Goal: Task Accomplishment & Management: Complete application form

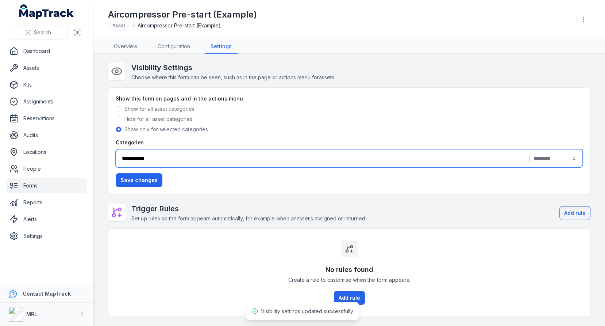
scroll to position [83, 0]
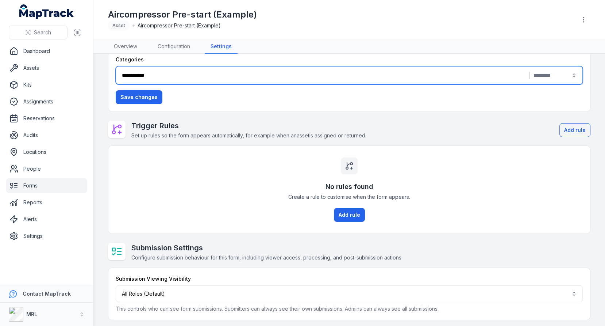
click at [52, 71] on link "Assets" at bounding box center [46, 68] width 81 height 15
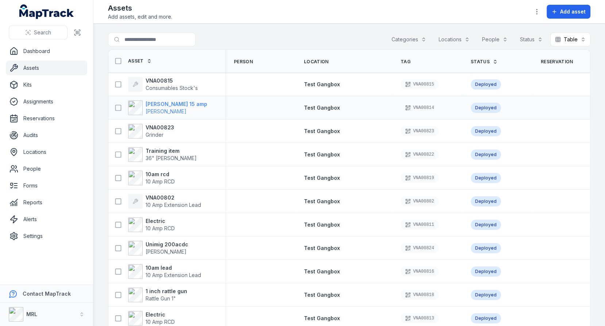
click at [176, 111] on span "[PERSON_NAME]" at bounding box center [166, 111] width 41 height 6
click at [245, 117] on td at bounding box center [260, 107] width 70 height 23
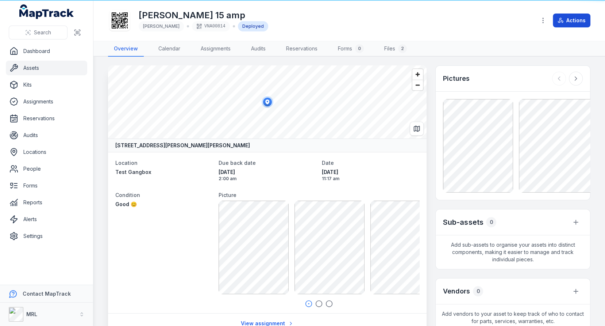
click at [581, 18] on button "Actions" at bounding box center [572, 21] width 38 height 14
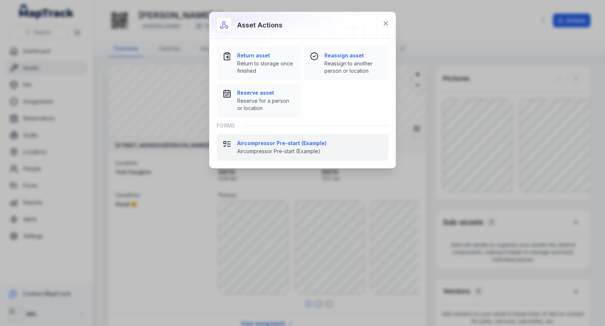
click at [267, 148] on span "Aircompressor Pre-start (Example)" at bounding box center [309, 151] width 145 height 7
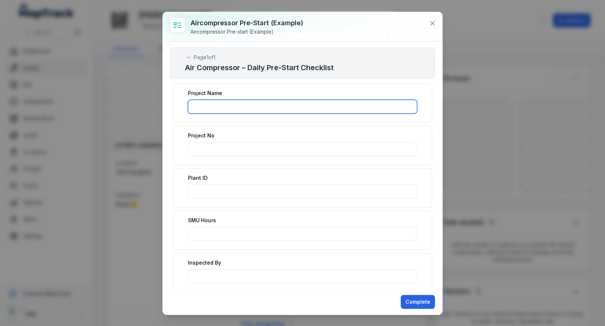
click at [213, 109] on input ":rte:-form-item-label" at bounding box center [302, 107] width 229 height 14
type input "*"
type input "*********"
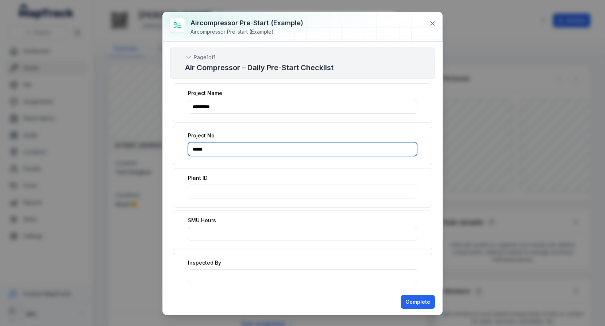
type input "*****"
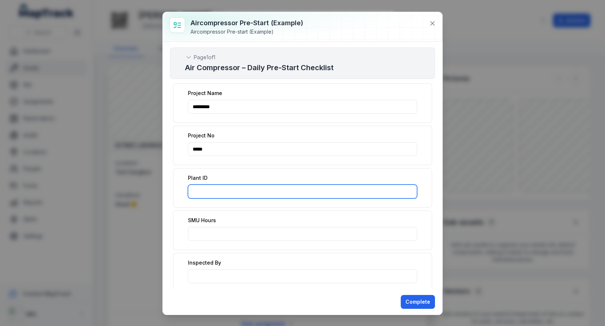
click at [222, 186] on input ":rtg:-form-item-label" at bounding box center [302, 191] width 229 height 14
type input "***"
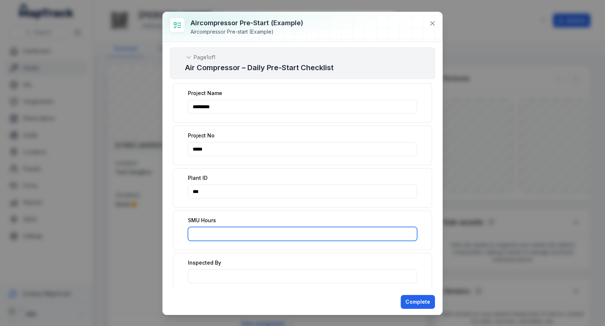
click at [230, 232] on input ":rth:-form-item-label" at bounding box center [302, 234] width 229 height 14
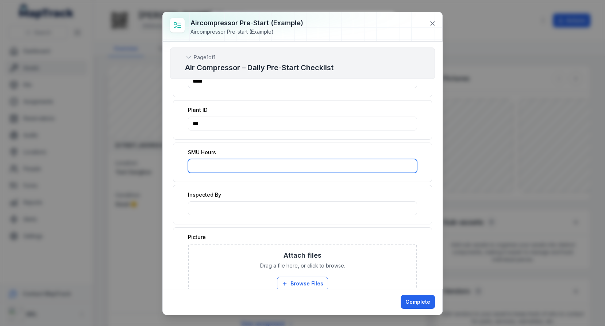
scroll to position [74, 0]
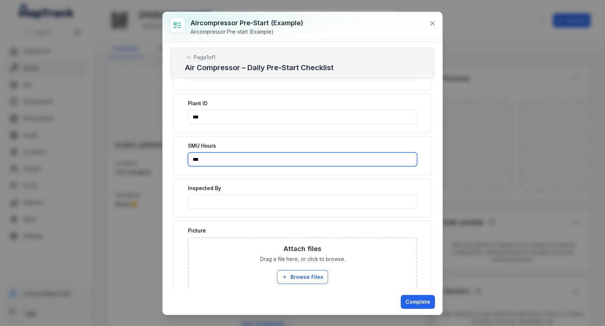
type input "***"
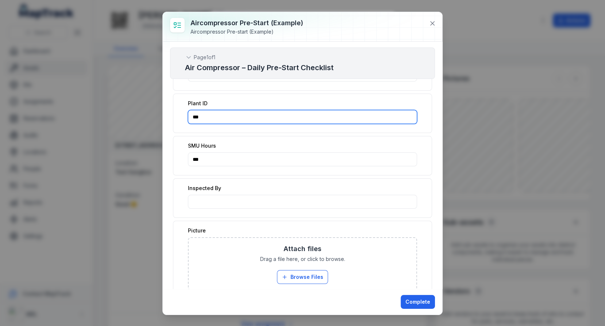
click at [286, 110] on input "***" at bounding box center [302, 117] width 229 height 14
click at [271, 117] on input "***" at bounding box center [302, 117] width 229 height 14
type input "***"
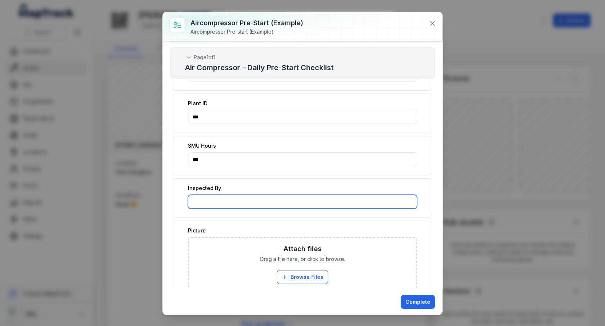
click at [255, 202] on input ":rti:-form-item-label" at bounding box center [302, 202] width 229 height 14
type input "*"
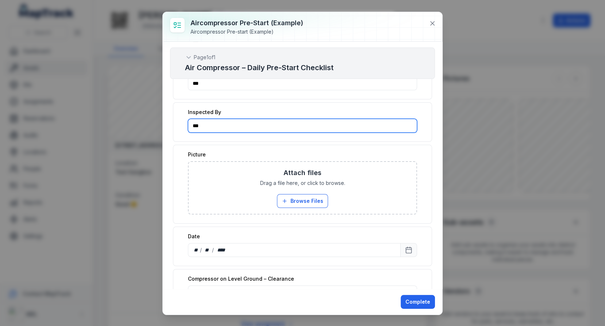
scroll to position [169, 0]
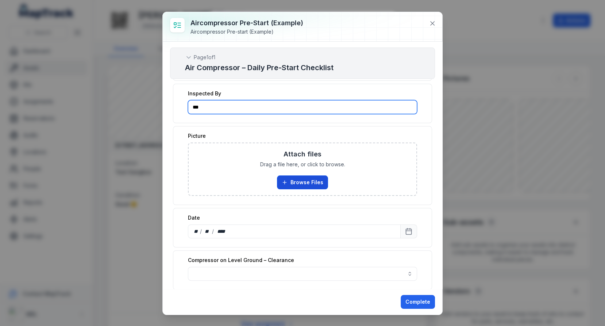
type input "***"
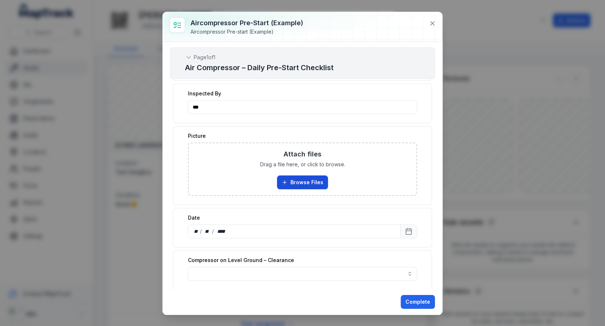
click at [301, 176] on button "Browse Files" at bounding box center [302, 182] width 51 height 14
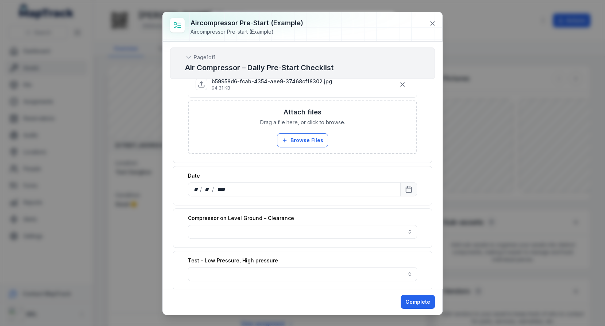
scroll to position [253, 0]
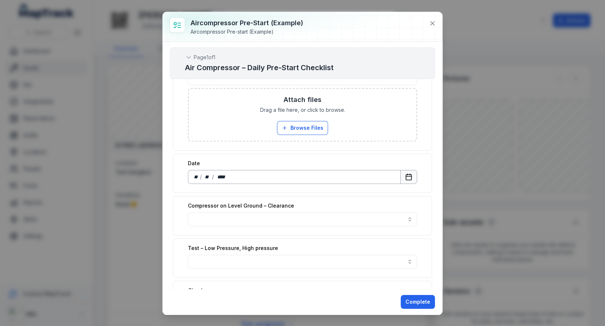
click at [410, 173] on icon "Calendar" at bounding box center [408, 176] width 7 height 7
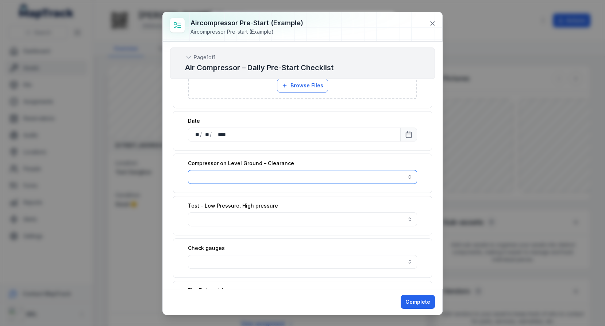
click at [333, 171] on button "button" at bounding box center [302, 177] width 229 height 14
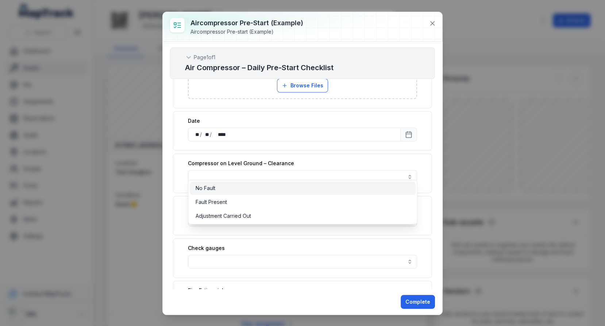
click at [320, 188] on div "No Fault" at bounding box center [303, 187] width 214 height 7
click at [439, 219] on div "**********" at bounding box center [303, 165] width 280 height 247
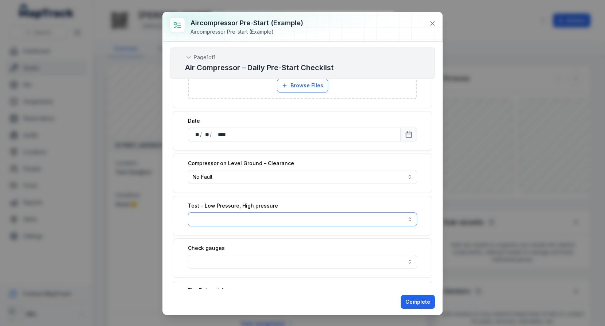
click at [397, 212] on button "button" at bounding box center [302, 219] width 229 height 14
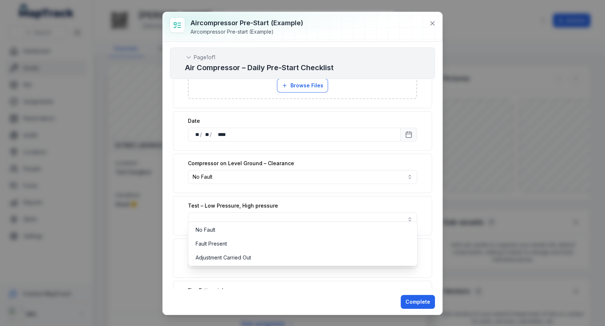
click at [349, 222] on div "No Fault Fault Present Adjustment Carried Out" at bounding box center [303, 243] width 230 height 45
click at [351, 226] on div "No Fault" at bounding box center [303, 229] width 214 height 7
click at [375, 196] on div "Test – Low Pressure, High pressure No Fault ********" at bounding box center [302, 215] width 259 height 39
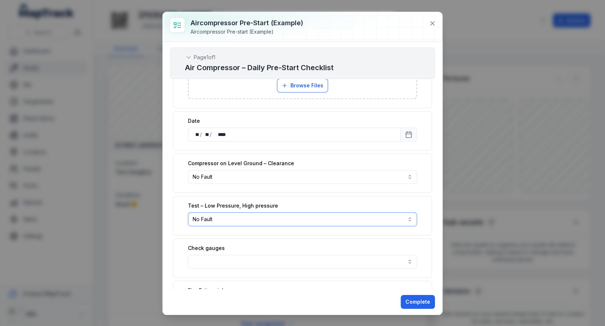
scroll to position [378, 0]
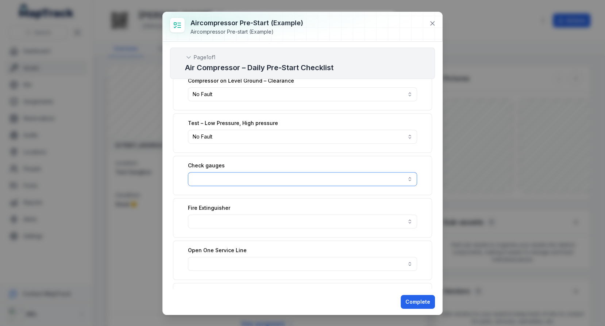
click at [383, 173] on button "button" at bounding box center [302, 179] width 229 height 14
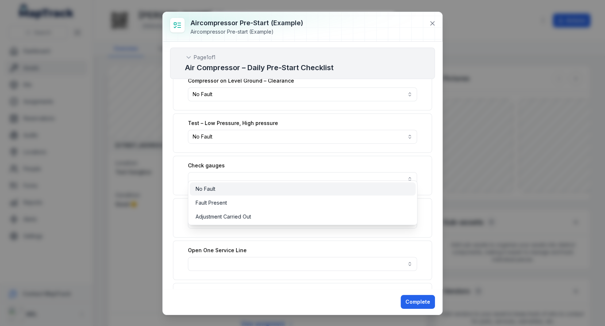
click at [336, 192] on div "No Fault" at bounding box center [303, 188] width 214 height 7
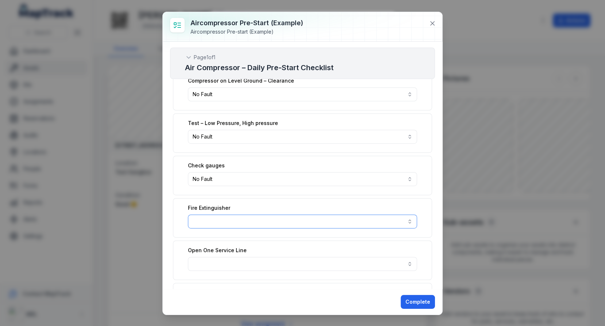
click at [403, 214] on button "button" at bounding box center [302, 221] width 229 height 14
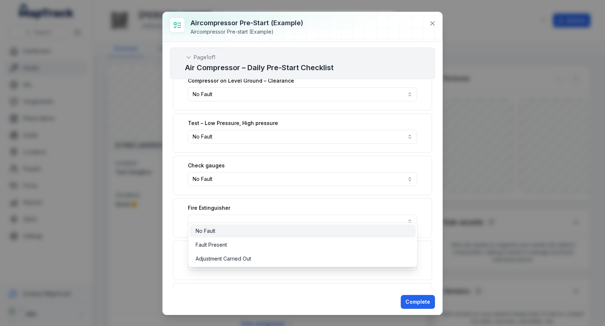
click at [289, 226] on div "No Fault" at bounding box center [303, 230] width 226 height 13
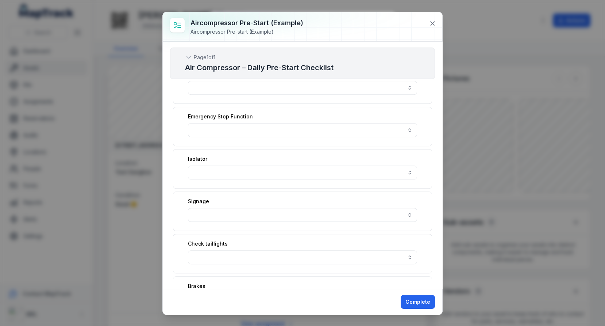
scroll to position [540, 0]
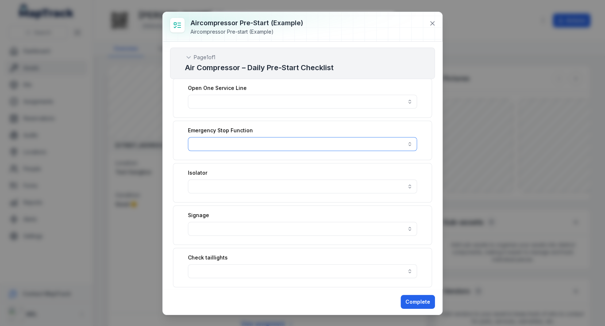
click at [383, 137] on button "button" at bounding box center [302, 144] width 229 height 14
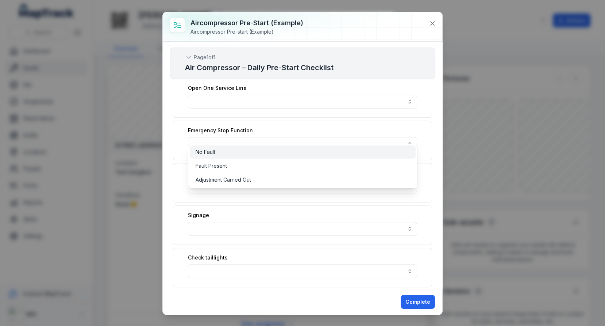
click at [345, 156] on div "No Fault" at bounding box center [303, 151] width 226 height 13
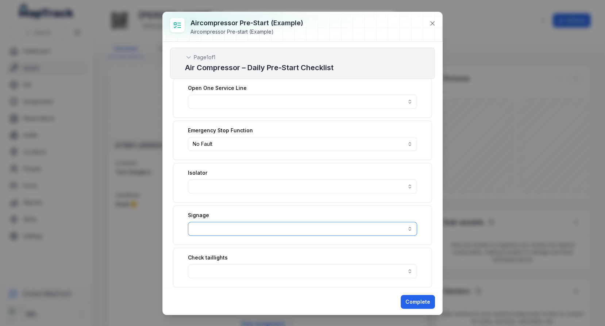
click at [352, 222] on button "button" at bounding box center [302, 229] width 229 height 14
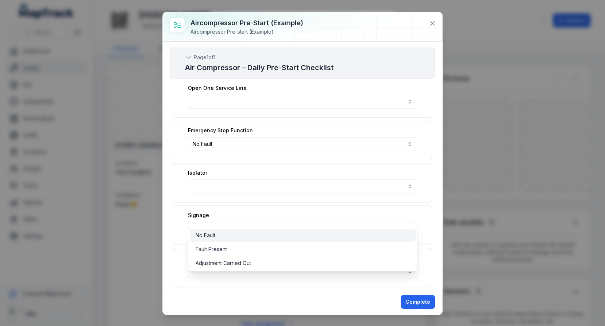
click at [327, 233] on div "No Fault" at bounding box center [303, 235] width 214 height 7
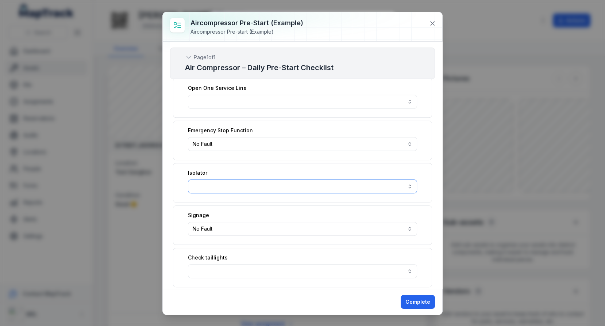
click at [349, 179] on button "button" at bounding box center [302, 186] width 229 height 14
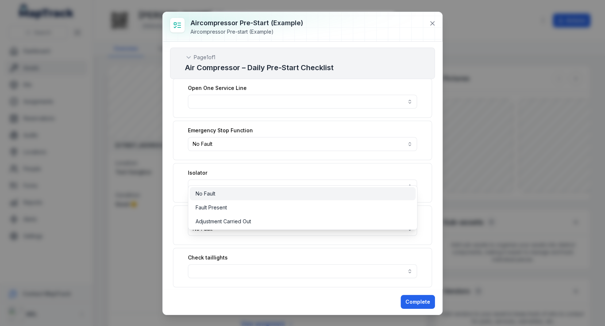
click at [329, 192] on div "No Fault" at bounding box center [303, 193] width 214 height 7
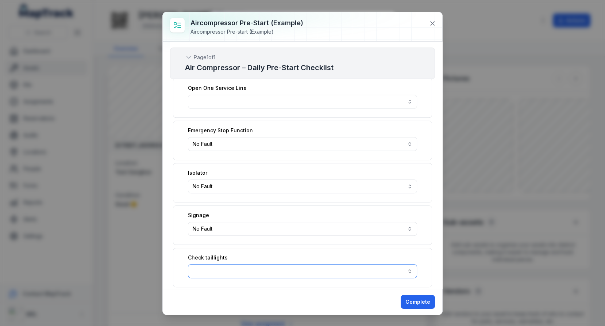
click at [334, 264] on button "button" at bounding box center [302, 271] width 229 height 14
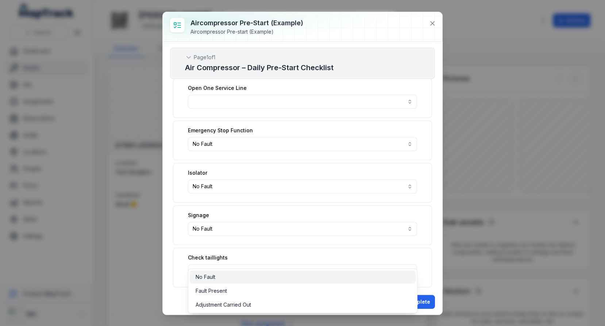
click at [318, 277] on div "No Fault" at bounding box center [303, 276] width 214 height 7
click at [428, 248] on div "Check taillights No Fault ********" at bounding box center [302, 267] width 259 height 39
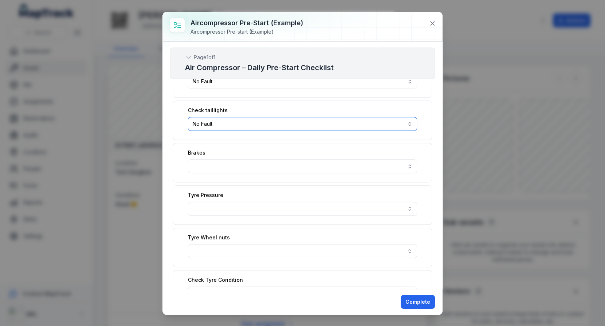
scroll to position [715, 0]
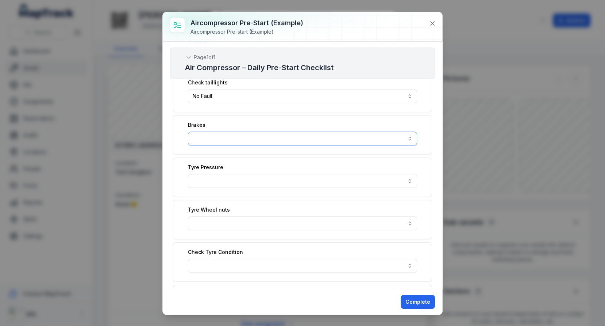
click at [344, 131] on button "button" at bounding box center [302, 138] width 229 height 14
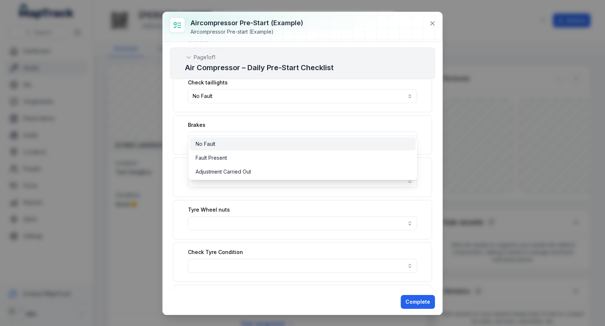
click at [321, 144] on div "No Fault" at bounding box center [303, 143] width 214 height 7
click at [389, 205] on div "**********" at bounding box center [302, 330] width 265 height 1933
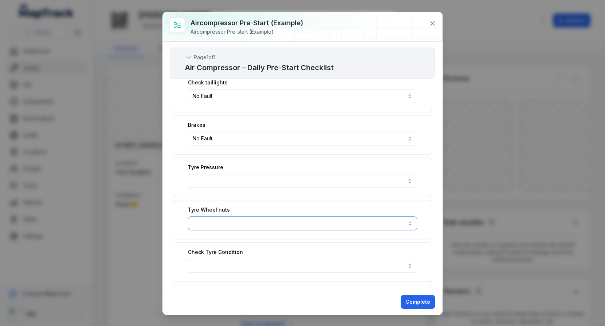
click at [389, 216] on button "button" at bounding box center [302, 223] width 229 height 14
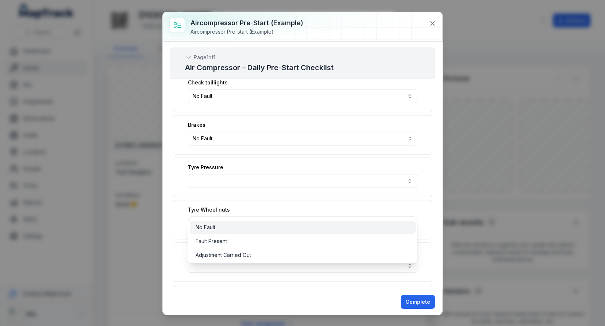
click at [375, 224] on div "No Fault" at bounding box center [303, 226] width 214 height 7
click at [382, 166] on div "**********" at bounding box center [302, 330] width 265 height 1933
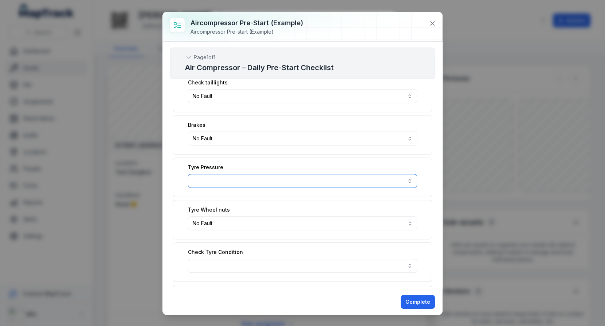
click at [380, 174] on button "button" at bounding box center [302, 181] width 229 height 14
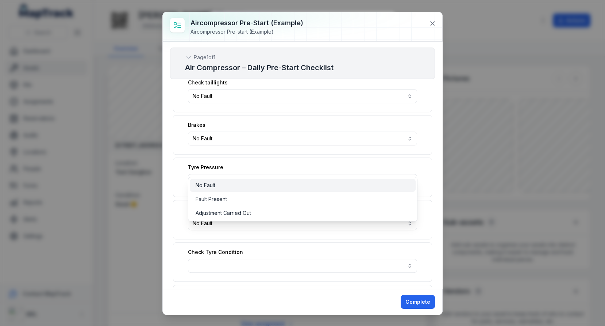
click at [362, 181] on div "No Fault" at bounding box center [303, 184] width 214 height 7
click at [421, 180] on div "Tyre Pressure No Fault ********" at bounding box center [302, 176] width 259 height 39
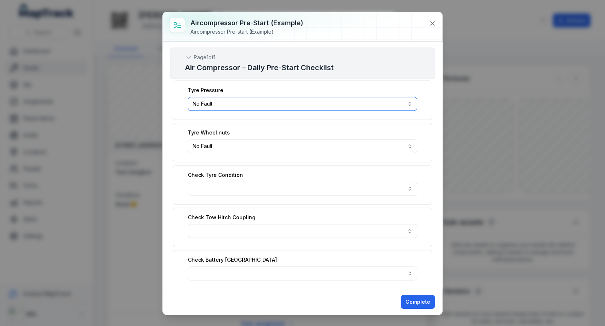
scroll to position [796, 0]
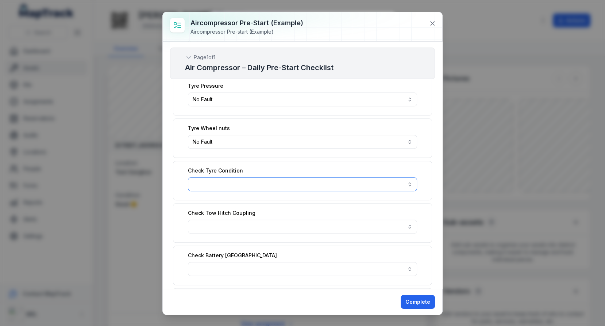
click at [388, 177] on button "button" at bounding box center [302, 184] width 229 height 14
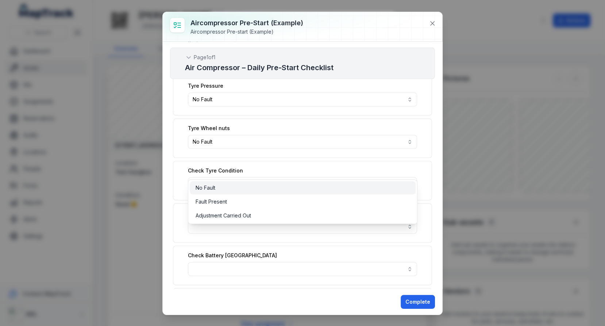
click at [349, 185] on div "No Fault" at bounding box center [303, 187] width 214 height 7
click at [433, 185] on div "**********" at bounding box center [302, 249] width 265 height 1933
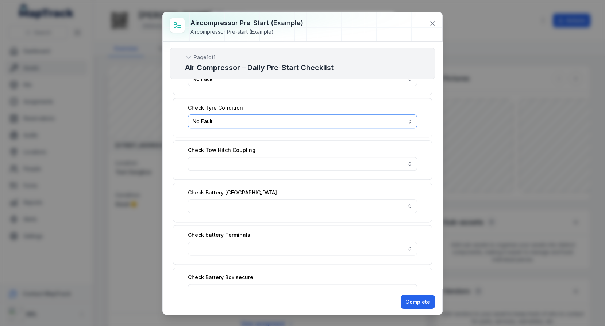
scroll to position [862, 0]
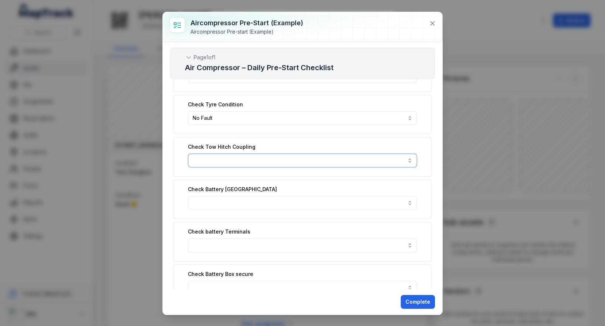
click at [366, 153] on button "button" at bounding box center [302, 160] width 229 height 14
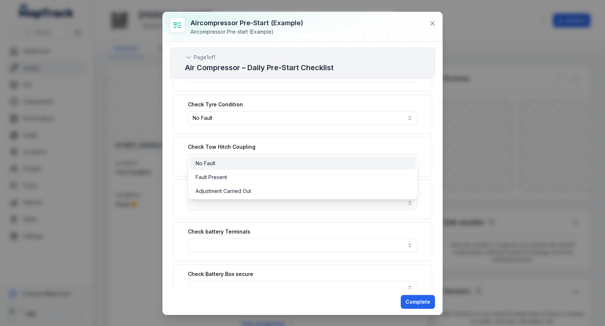
click at [353, 160] on div "No Fault" at bounding box center [303, 163] width 214 height 7
click at [425, 162] on div "**********" at bounding box center [302, 183] width 265 height 1933
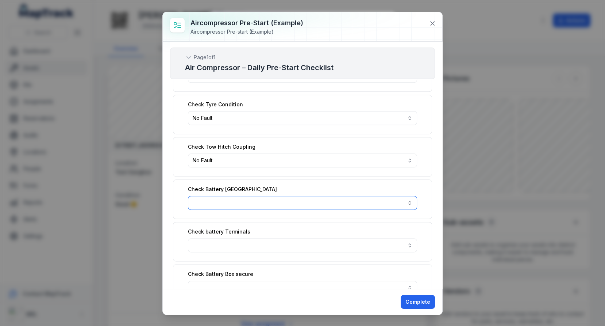
click at [408, 196] on button "button" at bounding box center [302, 203] width 229 height 14
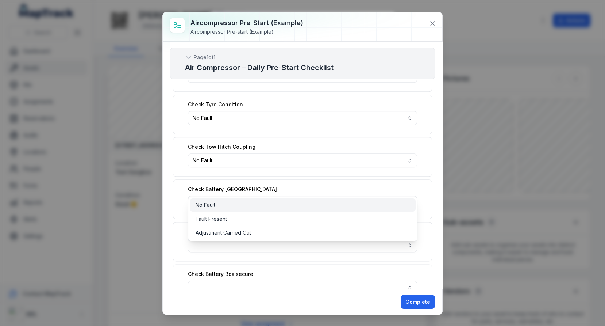
click at [354, 205] on div "No Fault" at bounding box center [303, 204] width 214 height 7
click at [417, 203] on div "No Fault Fault Present Adjustment Carried Out" at bounding box center [303, 218] width 230 height 45
click at [429, 205] on div "**********" at bounding box center [302, 183] width 265 height 1933
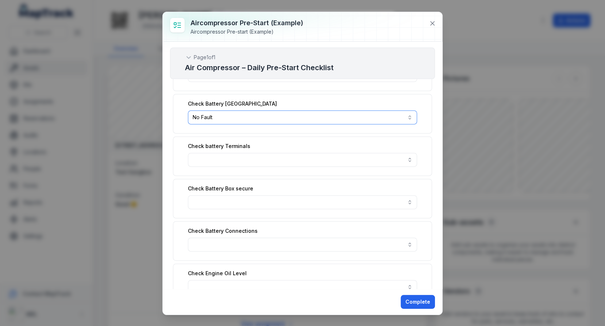
scroll to position [953, 0]
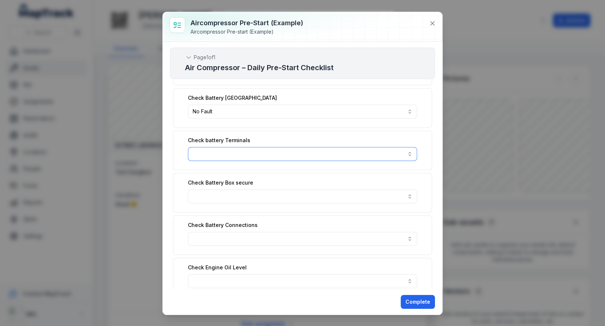
click at [328, 147] on button "button" at bounding box center [302, 154] width 229 height 14
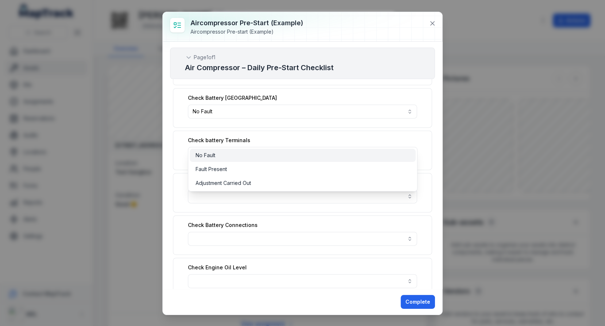
click at [319, 151] on div "No Fault" at bounding box center [303, 155] width 226 height 13
click at [443, 165] on div "**********" at bounding box center [302, 163] width 605 height 326
click at [435, 166] on div "**********" at bounding box center [302, 91] width 265 height 1933
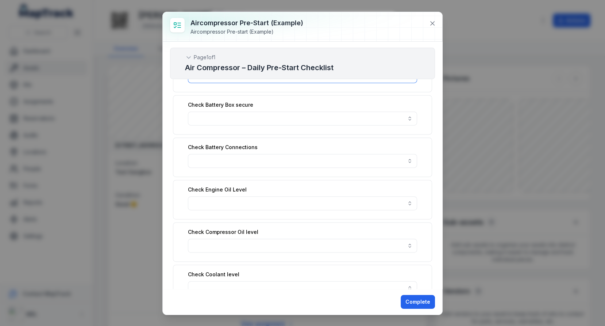
scroll to position [1038, 0]
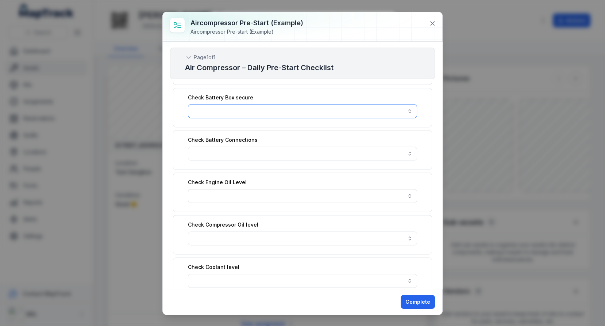
click at [377, 104] on button "button" at bounding box center [302, 111] width 229 height 14
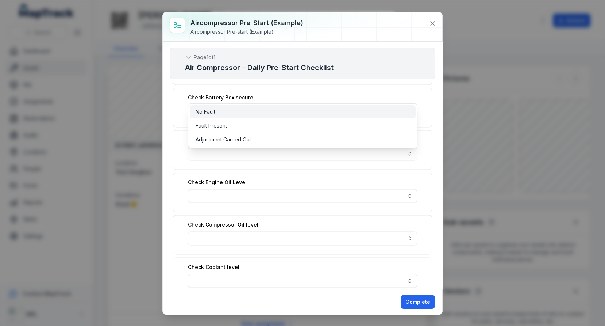
click at [360, 112] on div "No Fault" at bounding box center [303, 111] width 214 height 7
click at [421, 127] on div "**********" at bounding box center [302, 6] width 265 height 1933
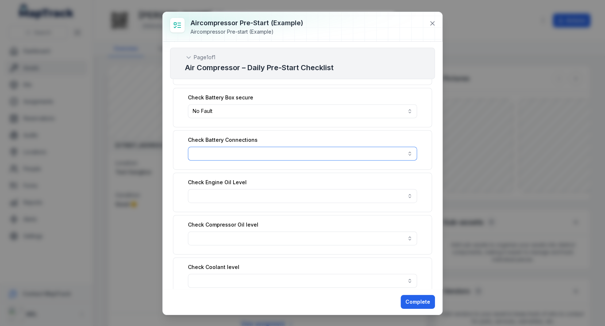
click at [395, 146] on button "button" at bounding box center [302, 153] width 229 height 14
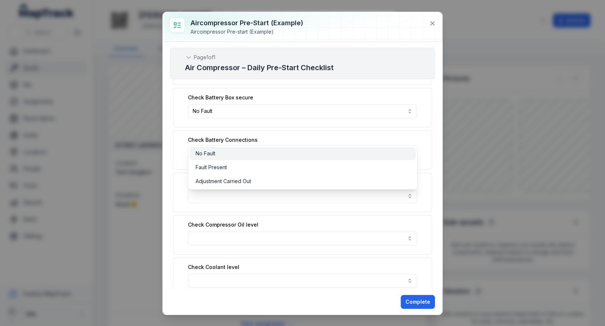
click at [374, 153] on div "No Fault" at bounding box center [303, 153] width 214 height 7
click at [431, 153] on div "**********" at bounding box center [302, 6] width 265 height 1933
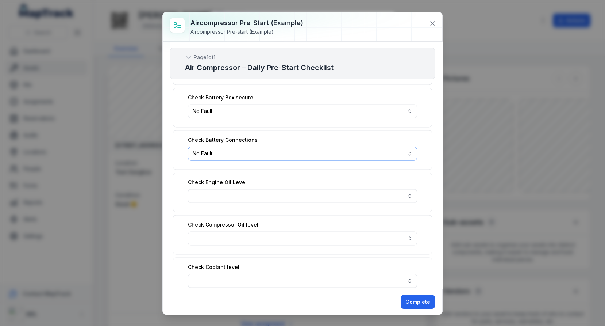
scroll to position [1045, 0]
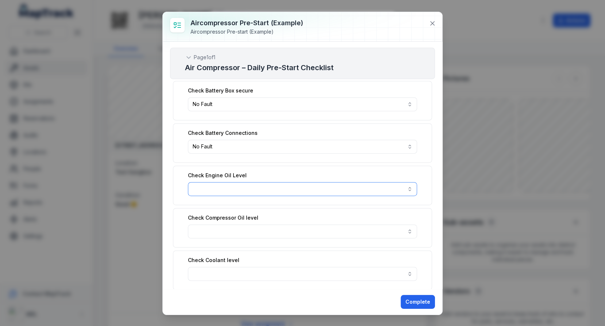
click at [391, 182] on button "button" at bounding box center [302, 189] width 229 height 14
click at [355, 183] on div "No Fault" at bounding box center [303, 188] width 226 height 13
click at [420, 183] on div "Check Engine Oil Level No Fault ********" at bounding box center [302, 184] width 259 height 39
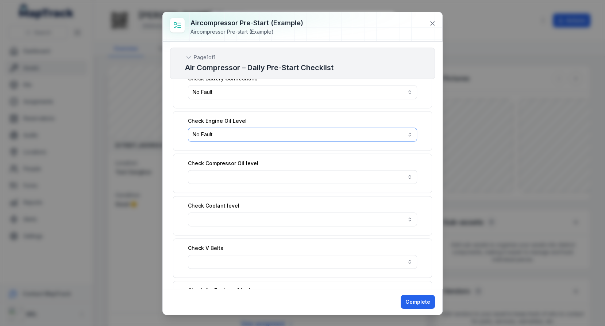
scroll to position [1103, 0]
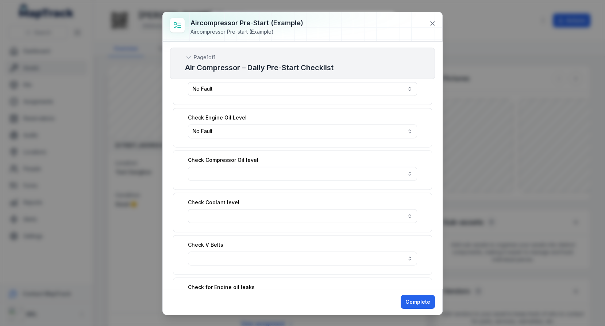
click at [370, 161] on div "Check Compressor Oil level" at bounding box center [302, 169] width 259 height 39
click at [371, 167] on button "button" at bounding box center [302, 174] width 229 height 14
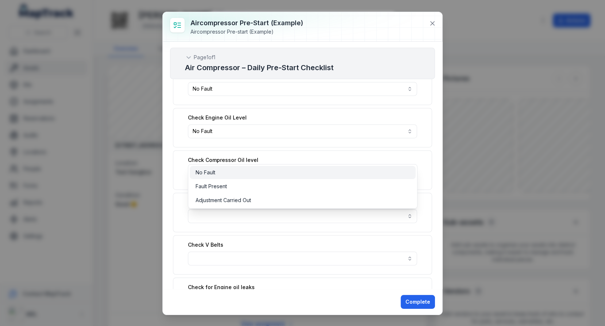
click at [341, 169] on div "No Fault" at bounding box center [303, 172] width 214 height 7
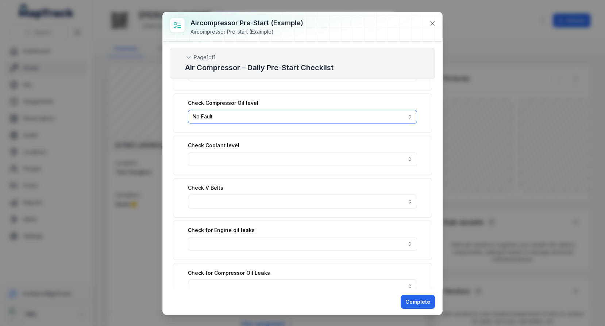
scroll to position [1174, 0]
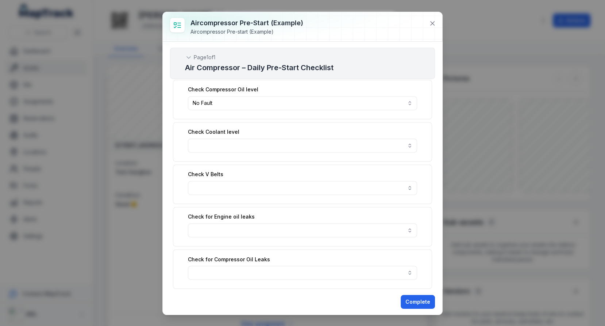
click at [347, 133] on div "Check Coolant level" at bounding box center [302, 141] width 259 height 39
click at [347, 138] on button "button" at bounding box center [302, 145] width 229 height 14
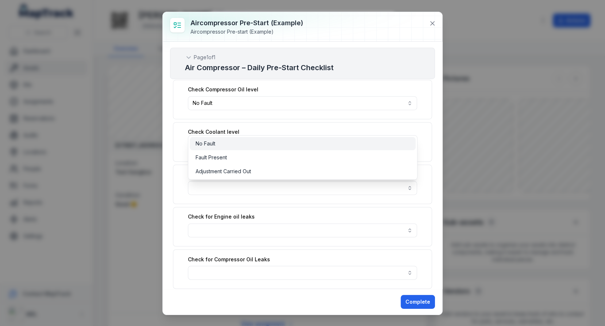
click at [336, 139] on div "No Fault" at bounding box center [303, 143] width 226 height 13
click at [428, 141] on div "Check Coolant level No Fault ********" at bounding box center [302, 141] width 259 height 39
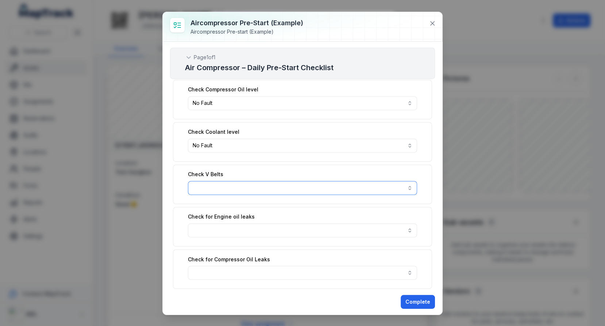
click at [398, 181] on button "button" at bounding box center [302, 188] width 229 height 14
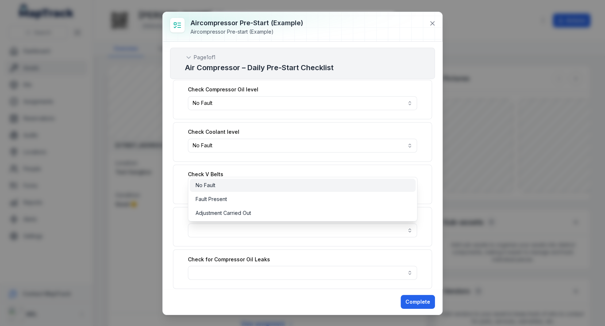
click at [353, 180] on div "No Fault" at bounding box center [303, 185] width 226 height 13
click at [432, 179] on div "Check V Belts No Fault ********" at bounding box center [302, 183] width 259 height 39
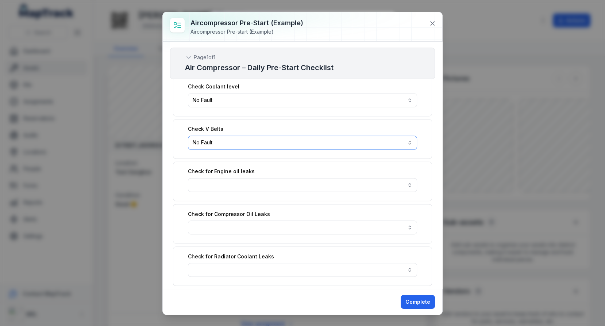
scroll to position [1242, 0]
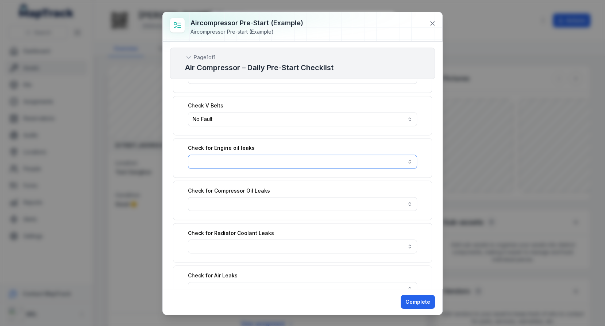
click at [368, 154] on button "button" at bounding box center [302, 161] width 229 height 14
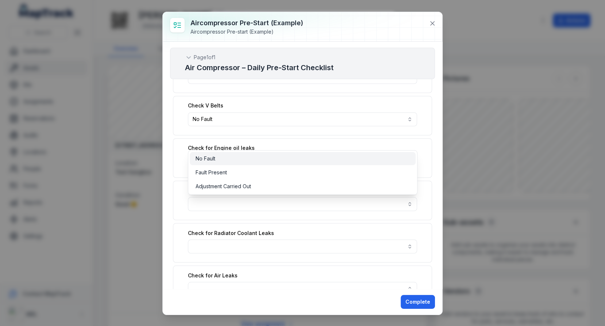
click at [357, 155] on div "No Fault" at bounding box center [303, 158] width 214 height 7
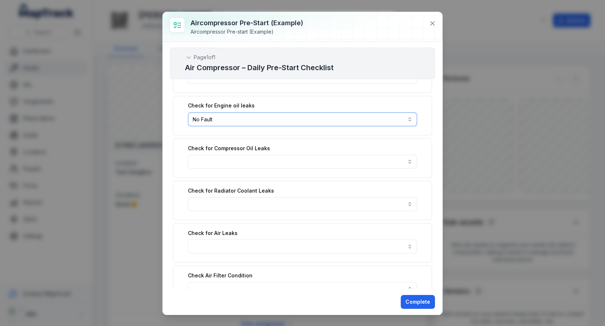
scroll to position [1293, 0]
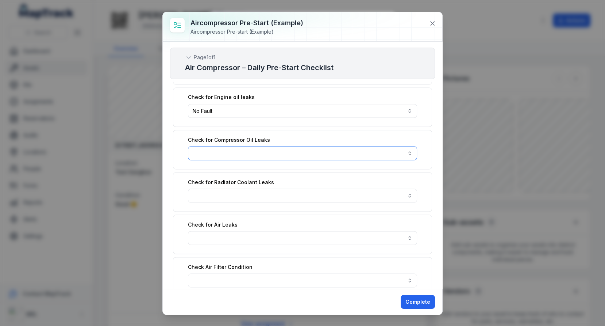
click at [374, 146] on button "button" at bounding box center [302, 153] width 229 height 14
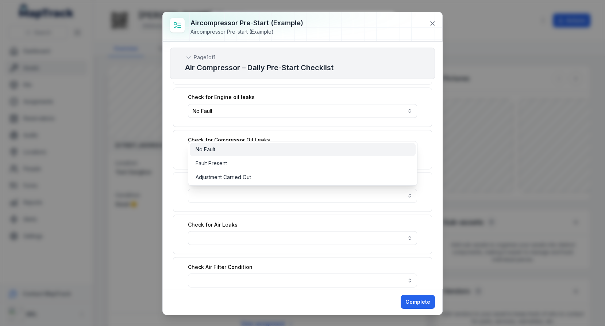
click at [357, 151] on div "No Fault" at bounding box center [303, 149] width 214 height 7
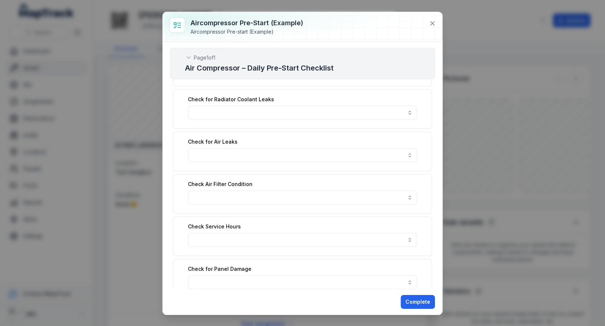
scroll to position [1385, 0]
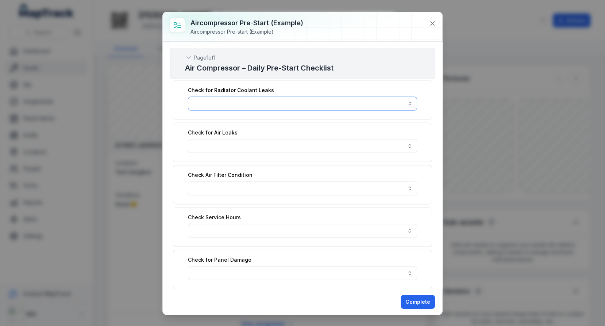
click at [387, 96] on button "button" at bounding box center [302, 103] width 229 height 14
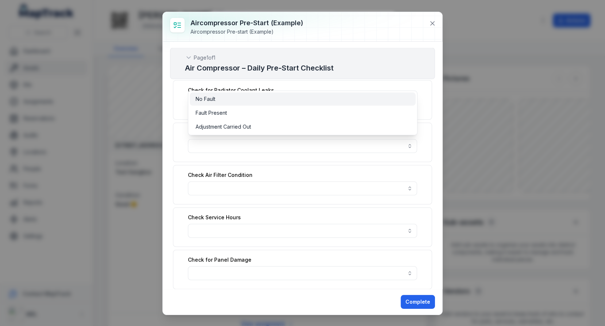
click at [372, 101] on div "No Fault" at bounding box center [303, 98] width 214 height 7
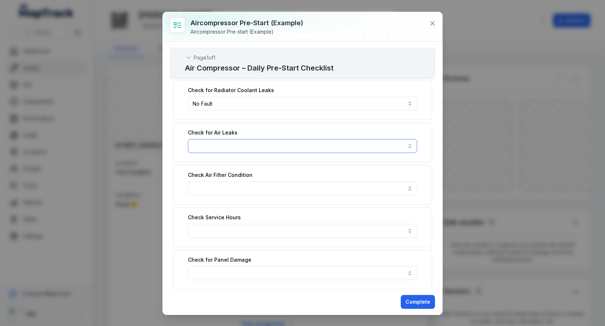
click at [396, 139] on button "button" at bounding box center [302, 146] width 229 height 14
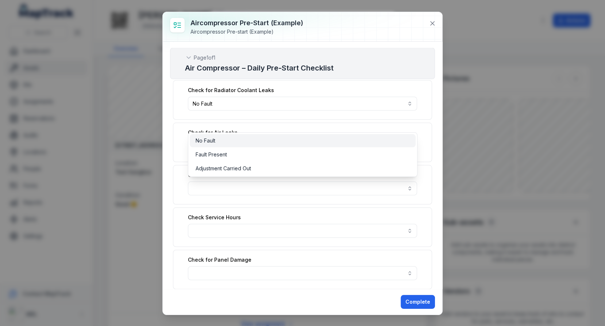
click at [351, 135] on div "No Fault" at bounding box center [303, 140] width 226 height 13
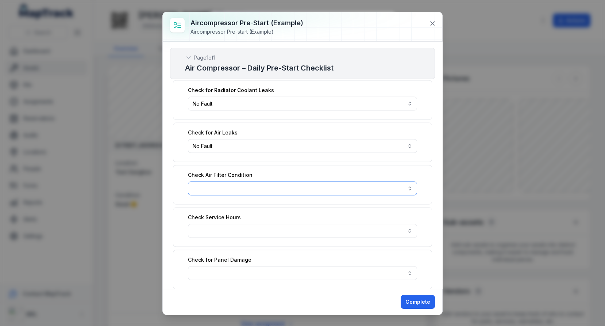
click at [393, 181] on button "button" at bounding box center [302, 188] width 229 height 14
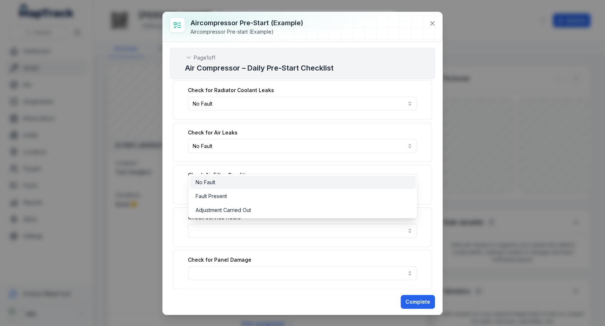
click at [359, 177] on div "No Fault" at bounding box center [303, 182] width 226 height 13
click at [425, 176] on div "Check Air Filter Condition No Fault ********" at bounding box center [302, 184] width 259 height 39
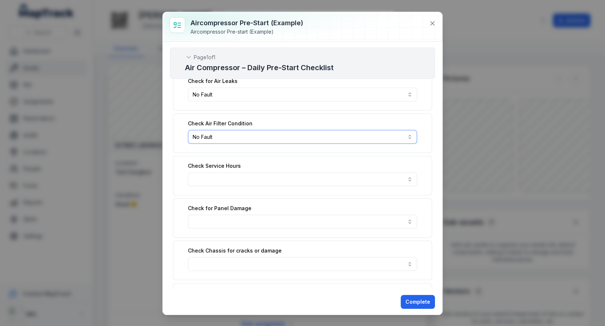
scroll to position [1440, 0]
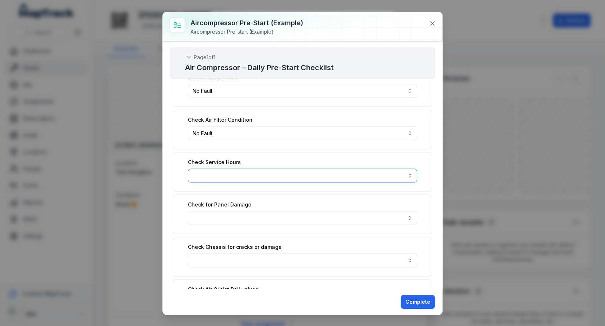
click at [352, 169] on button "button" at bounding box center [302, 176] width 229 height 14
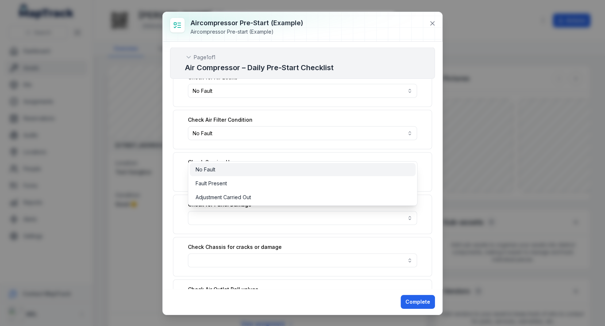
click at [344, 166] on div "No Fault" at bounding box center [303, 169] width 214 height 7
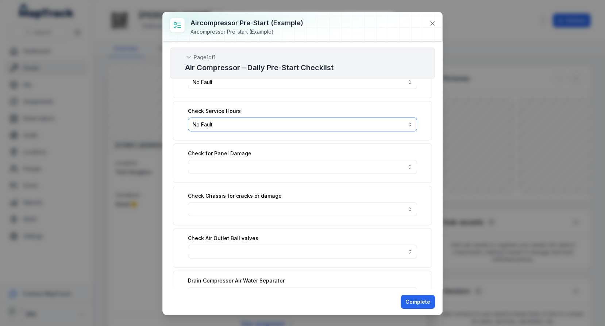
scroll to position [1493, 0]
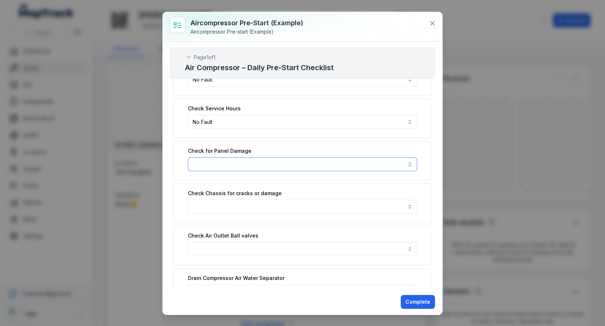
click at [391, 157] on button "button" at bounding box center [302, 164] width 229 height 14
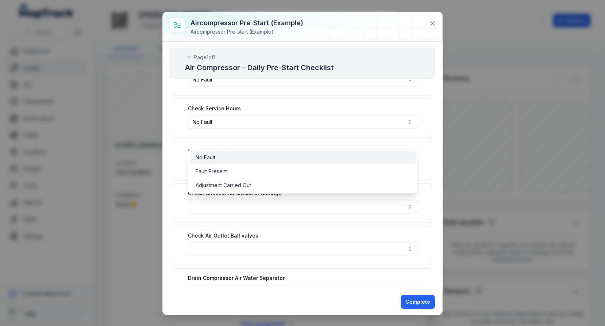
click at [383, 155] on div "No Fault" at bounding box center [303, 157] width 214 height 7
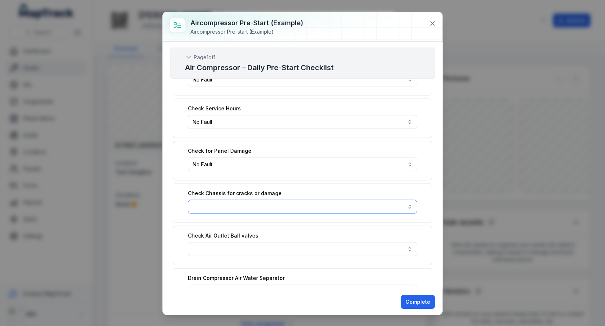
click at [395, 200] on button "button" at bounding box center [302, 207] width 229 height 14
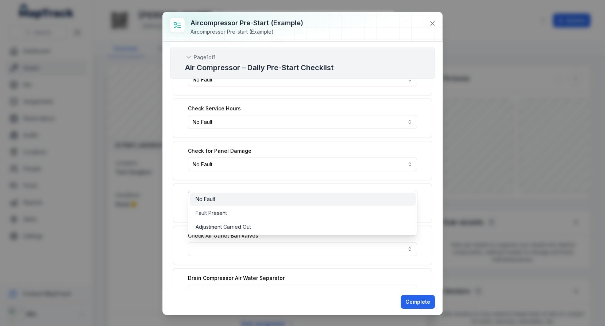
click at [360, 202] on div "No Fault" at bounding box center [303, 198] width 214 height 7
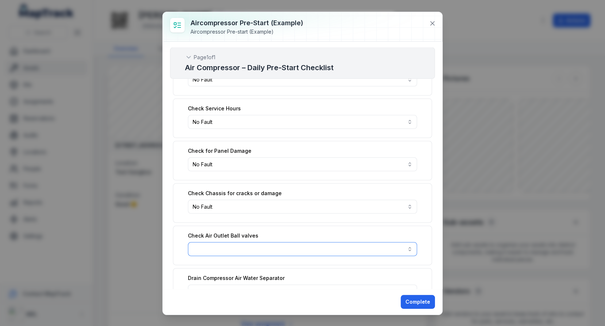
click at [396, 242] on button "button" at bounding box center [302, 249] width 229 height 14
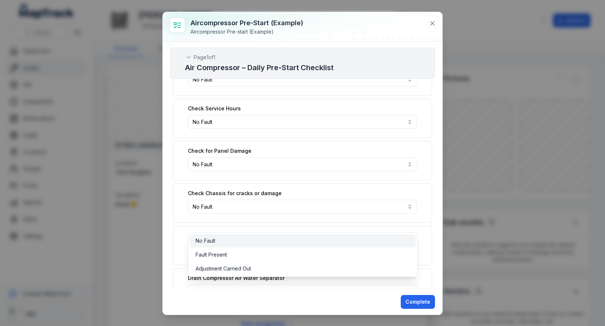
click at [372, 236] on div "No Fault" at bounding box center [303, 240] width 226 height 13
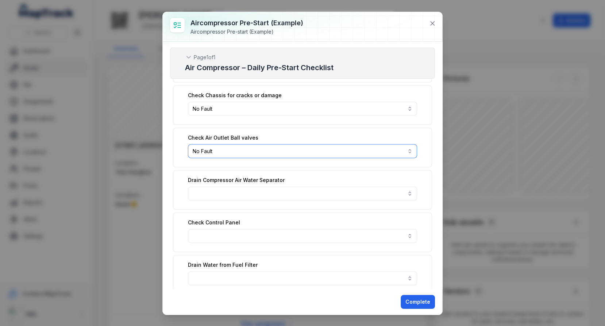
scroll to position [1619, 0]
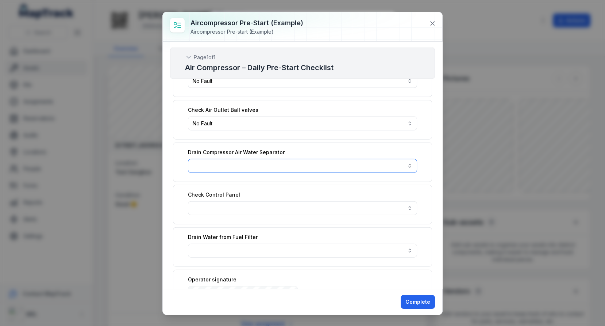
click at [364, 159] on button "button" at bounding box center [302, 166] width 229 height 14
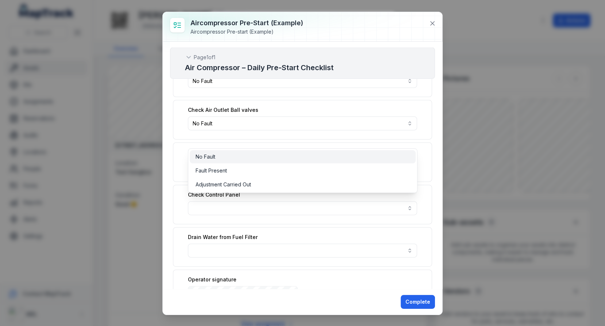
click at [355, 158] on div "No Fault" at bounding box center [303, 156] width 214 height 7
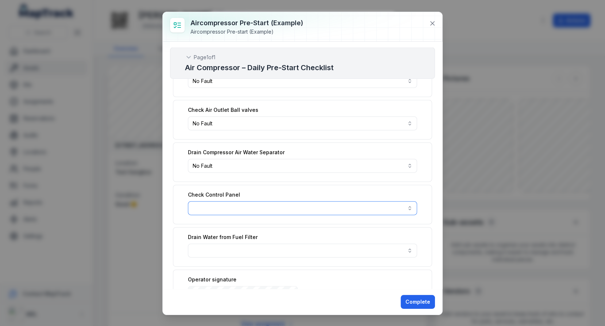
click at [402, 201] on button "button" at bounding box center [302, 208] width 229 height 14
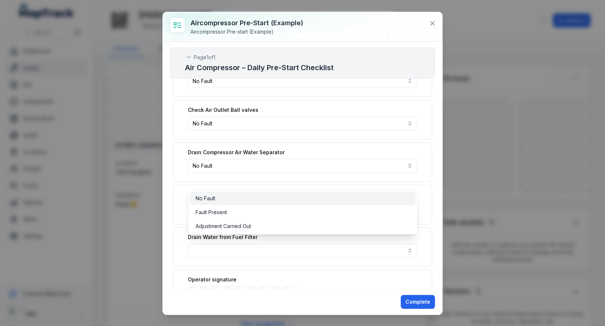
click at [378, 195] on div "No Fault" at bounding box center [303, 198] width 214 height 7
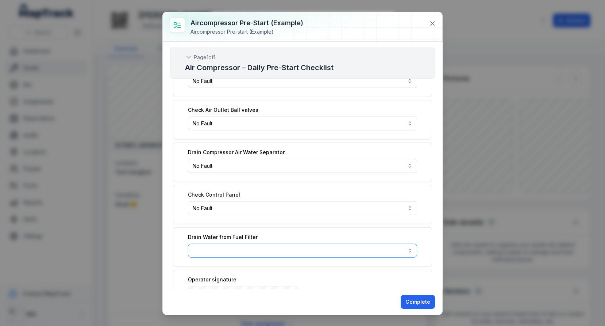
click at [401, 244] on button "button" at bounding box center [302, 251] width 229 height 14
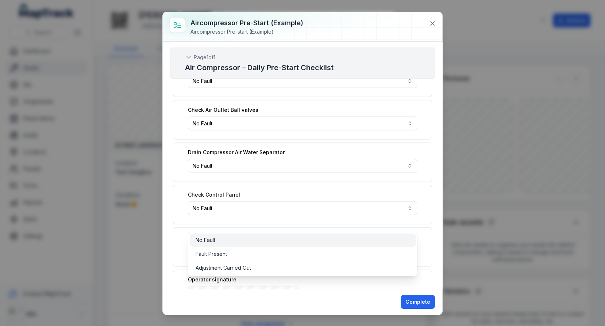
click at [359, 237] on div "No Fault" at bounding box center [303, 239] width 214 height 7
click at [425, 234] on div "Drain Water from Fuel Filter No Fault ********" at bounding box center [302, 246] width 259 height 39
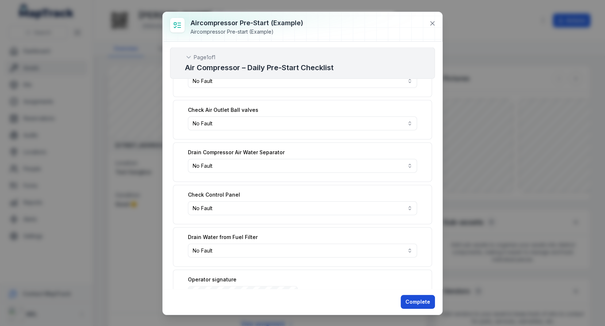
click at [416, 299] on button "Complete" at bounding box center [418, 302] width 34 height 14
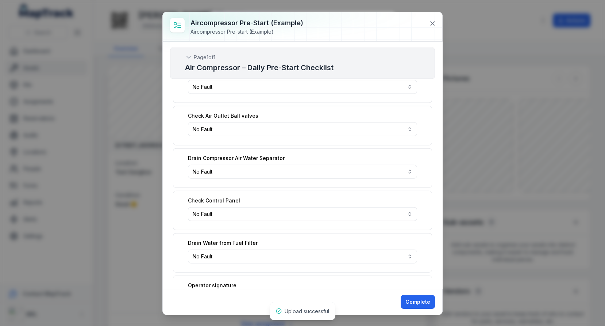
scroll to position [1625, 0]
